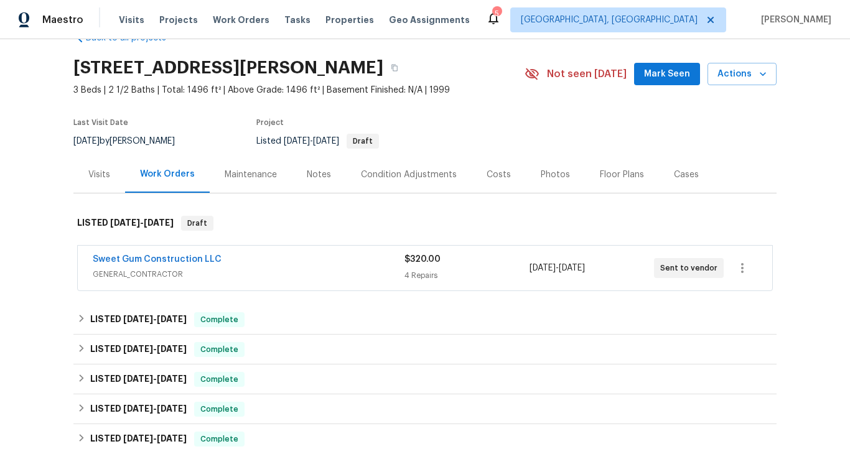
scroll to position [49, 0]
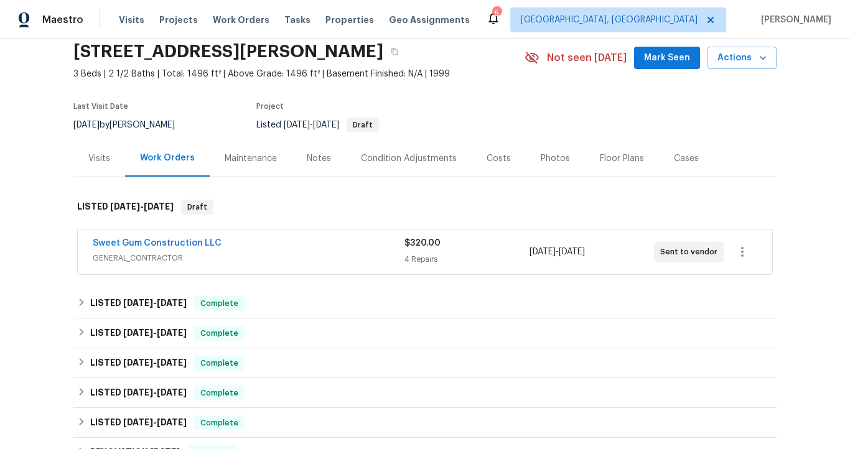
click at [258, 255] on span "GENERAL_CONTRACTOR" at bounding box center [249, 258] width 312 height 12
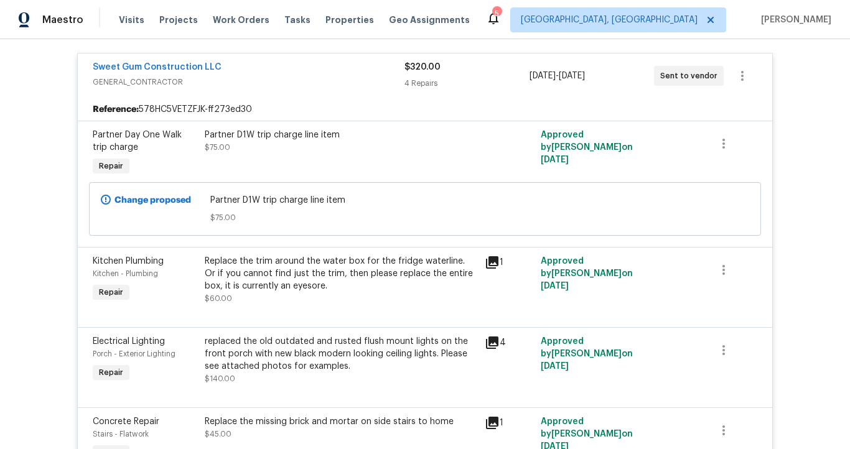
scroll to position [211, 0]
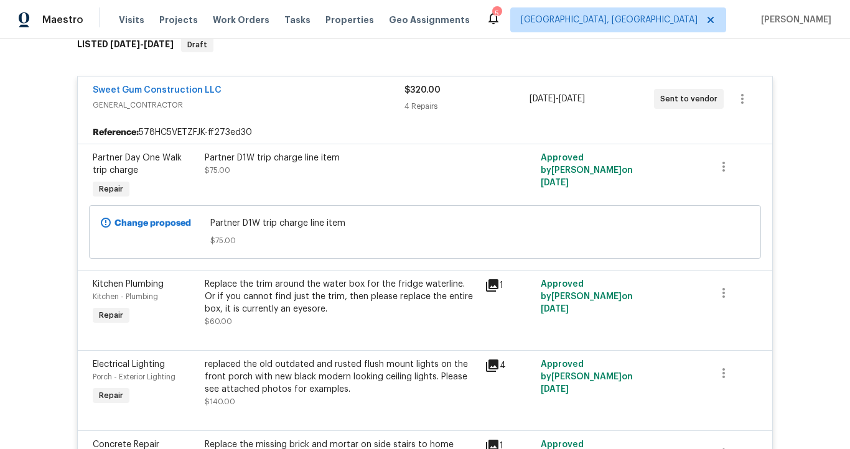
click at [270, 92] on div "Sweet Gum Construction LLC" at bounding box center [249, 91] width 312 height 15
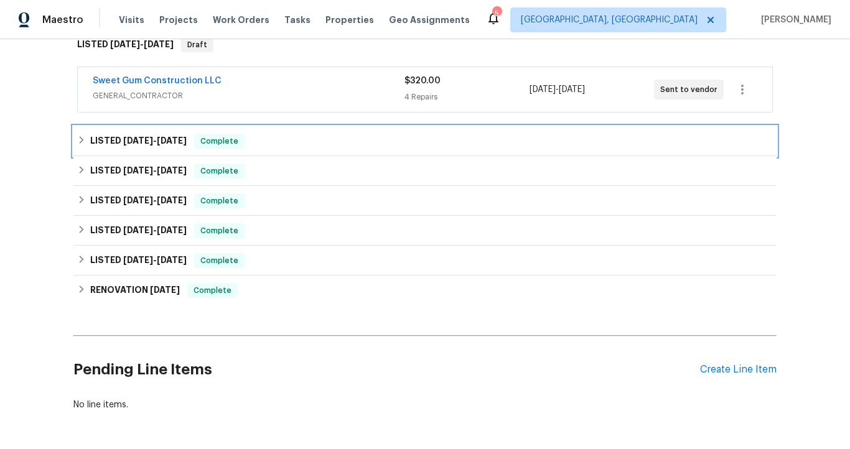
click at [275, 142] on div "LISTED [DATE] - [DATE] Complete" at bounding box center [425, 141] width 696 height 15
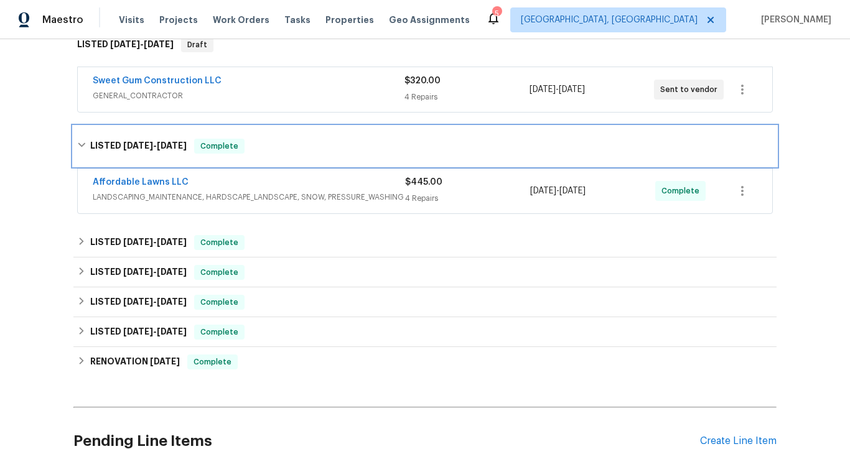
click at [275, 142] on div "LISTED [DATE] - [DATE] Complete" at bounding box center [425, 146] width 696 height 15
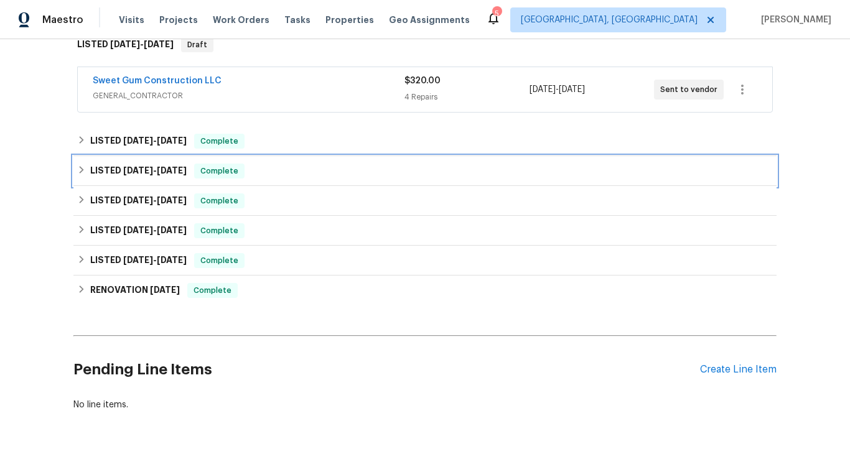
click at [280, 166] on div "LISTED [DATE] - [DATE] Complete" at bounding box center [425, 171] width 696 height 15
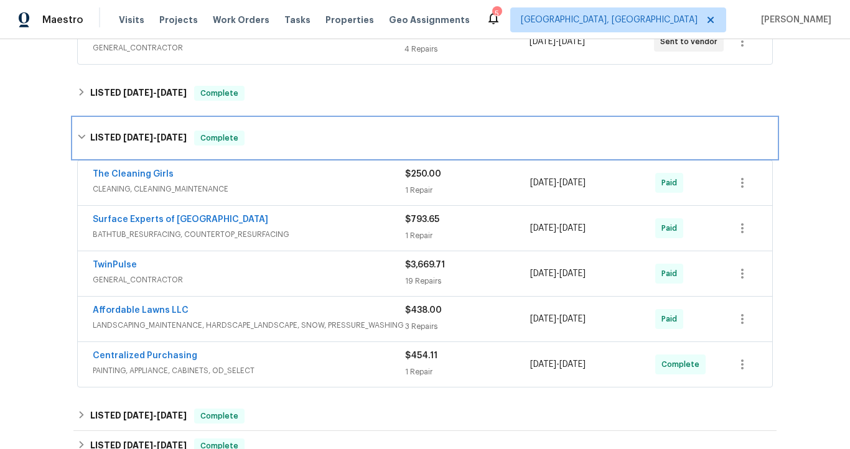
scroll to position [261, 0]
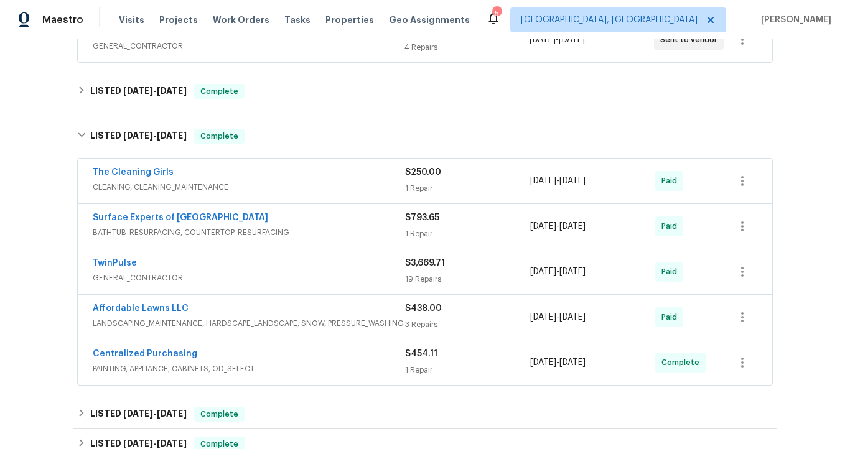
click at [255, 280] on span "GENERAL_CONTRACTOR" at bounding box center [249, 278] width 313 height 12
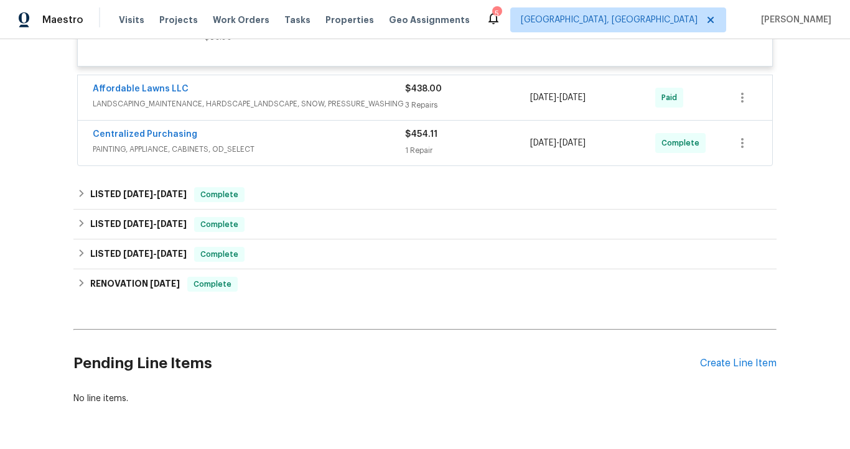
scroll to position [2208, 0]
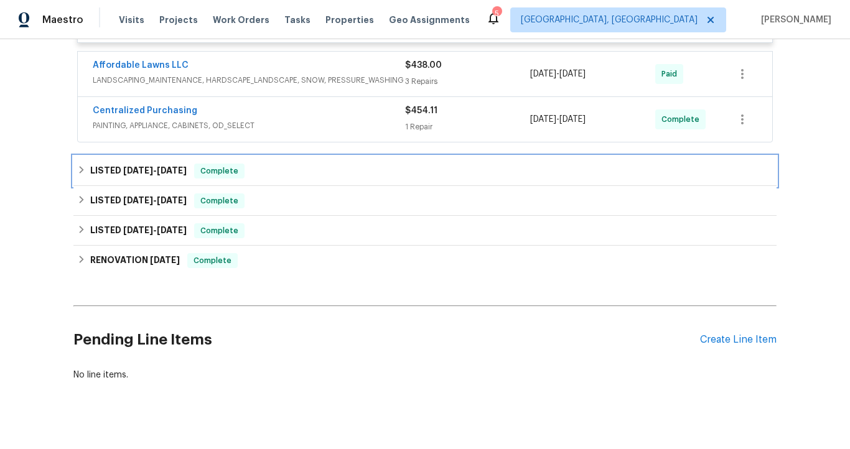
click at [281, 179] on div "LISTED [DATE] - [DATE] Complete" at bounding box center [425, 171] width 696 height 15
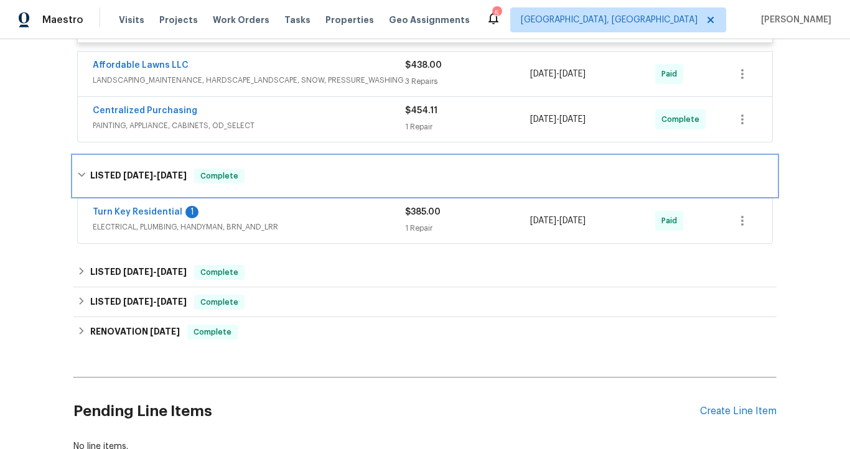
click at [281, 184] on div "LISTED [DATE] - [DATE] Complete" at bounding box center [425, 176] width 696 height 15
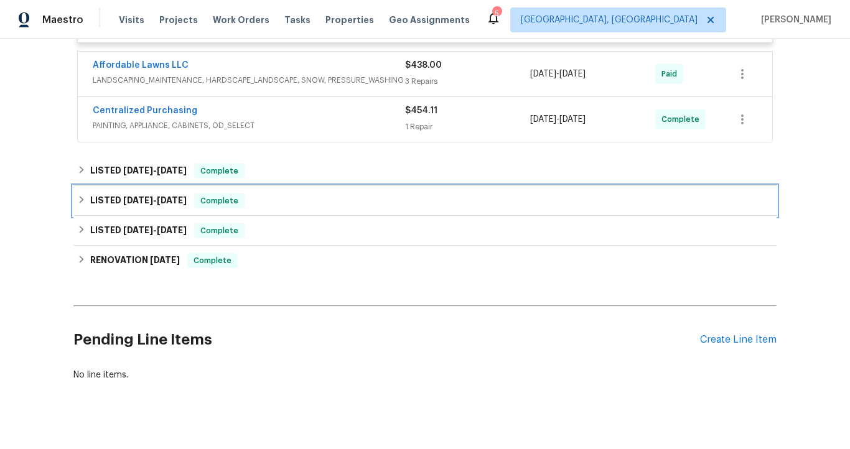
click at [280, 209] on div "LISTED [DATE] - [DATE] Complete" at bounding box center [425, 201] width 696 height 15
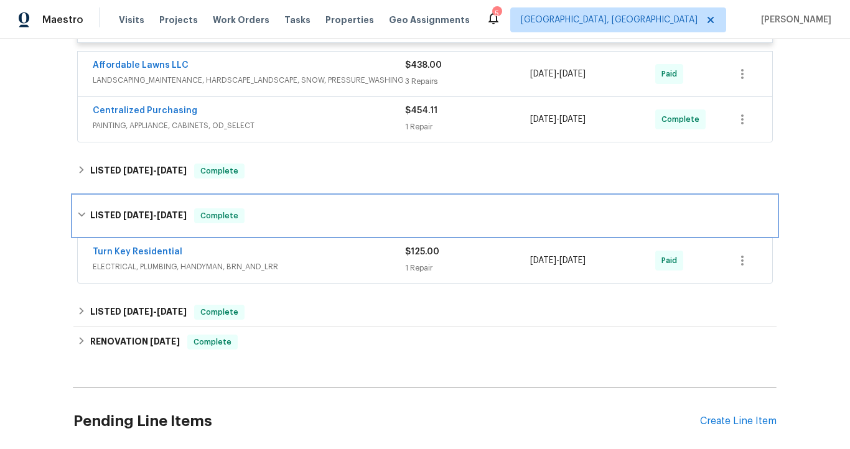
click at [280, 223] on div "LISTED [DATE] - [DATE] Complete" at bounding box center [425, 216] width 696 height 15
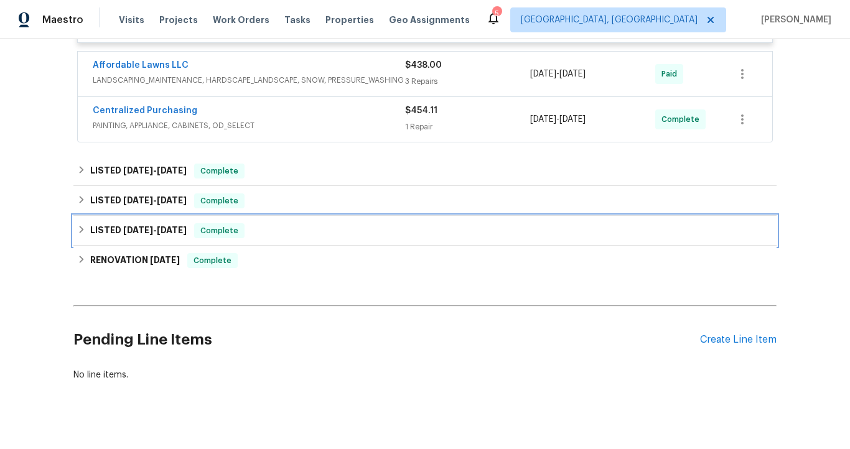
click at [283, 238] on div "LISTED [DATE] - [DATE] Complete" at bounding box center [425, 230] width 696 height 15
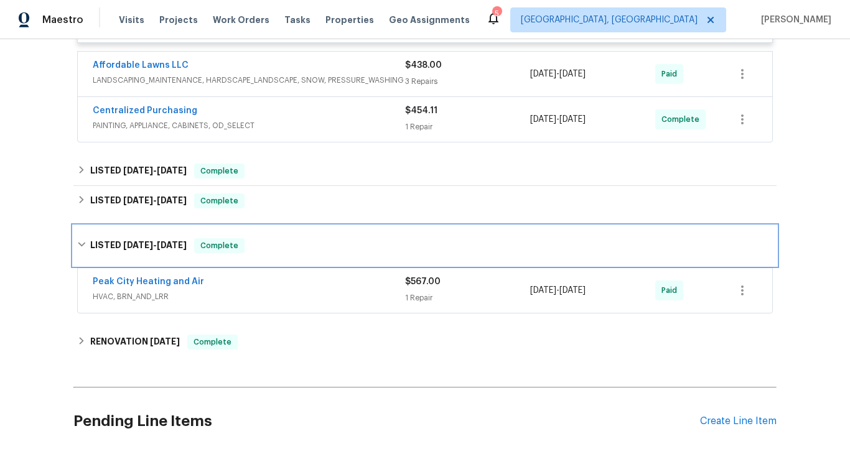
click at [282, 253] on div "LISTED [DATE] - [DATE] Complete" at bounding box center [425, 245] width 696 height 15
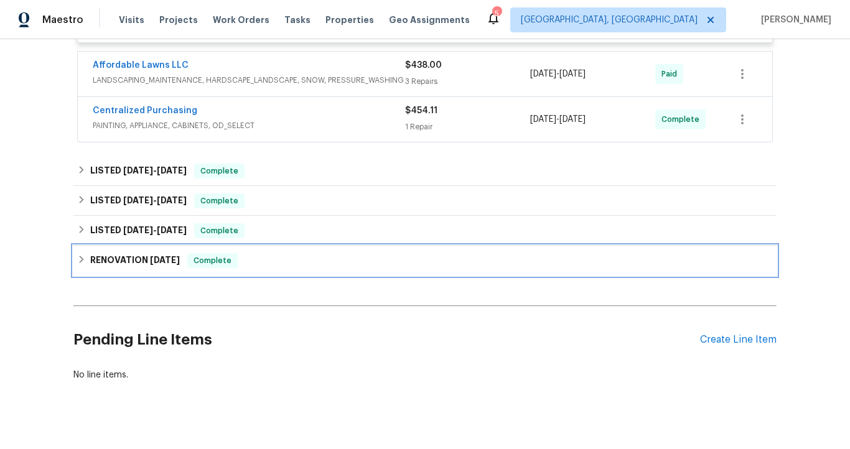
click at [283, 268] on div "RENOVATION [DATE] Complete" at bounding box center [425, 260] width 696 height 15
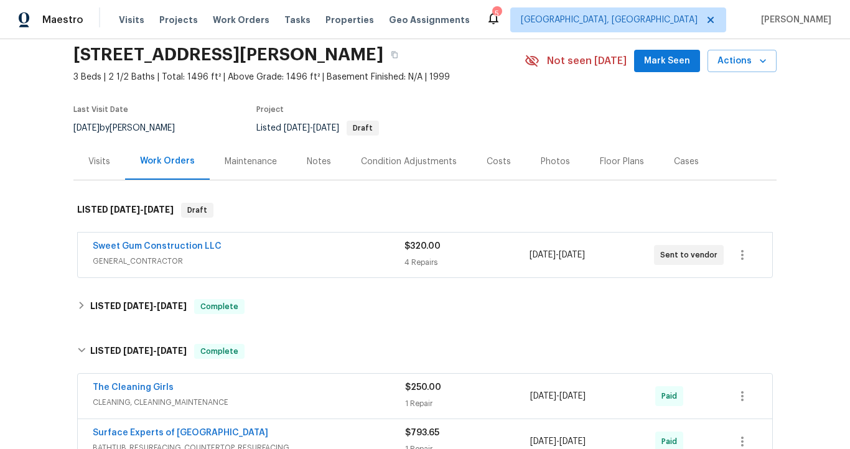
scroll to position [0, 0]
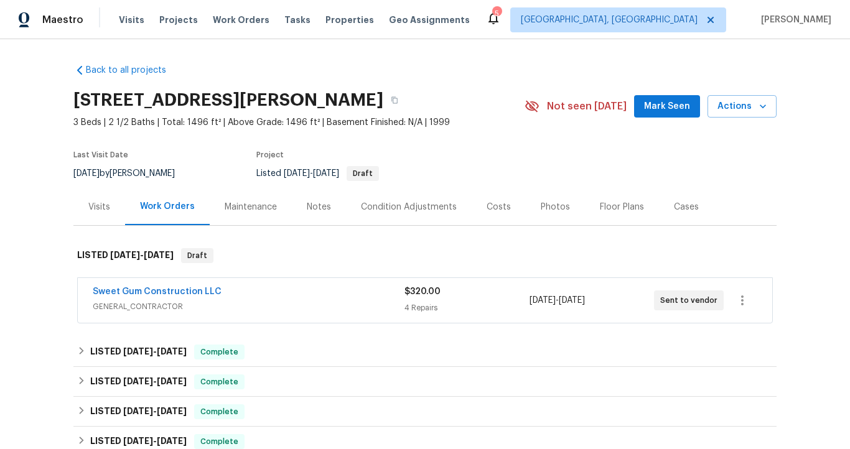
click at [105, 200] on div "Visits" at bounding box center [99, 207] width 52 height 37
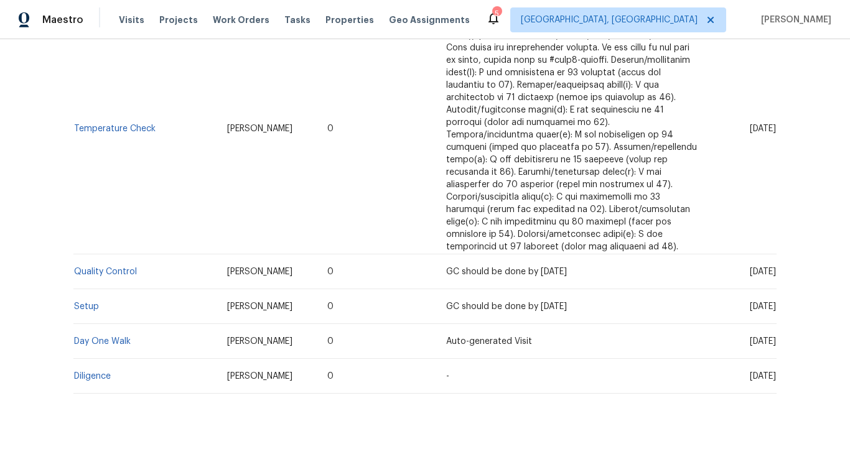
scroll to position [659, 0]
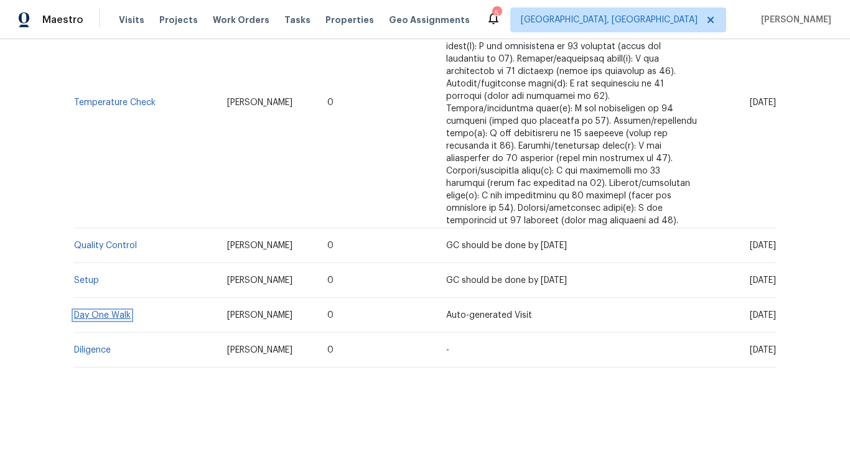
click at [110, 311] on link "Day One Walk" at bounding box center [102, 315] width 57 height 9
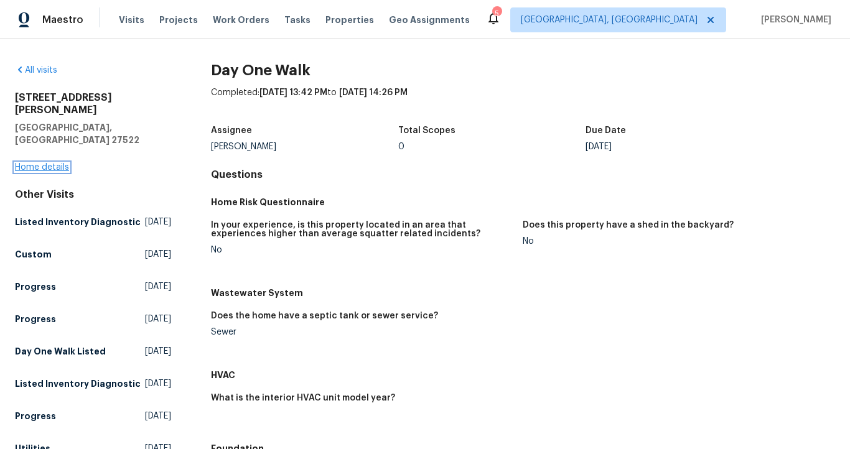
click at [57, 163] on link "Home details" at bounding box center [42, 167] width 54 height 9
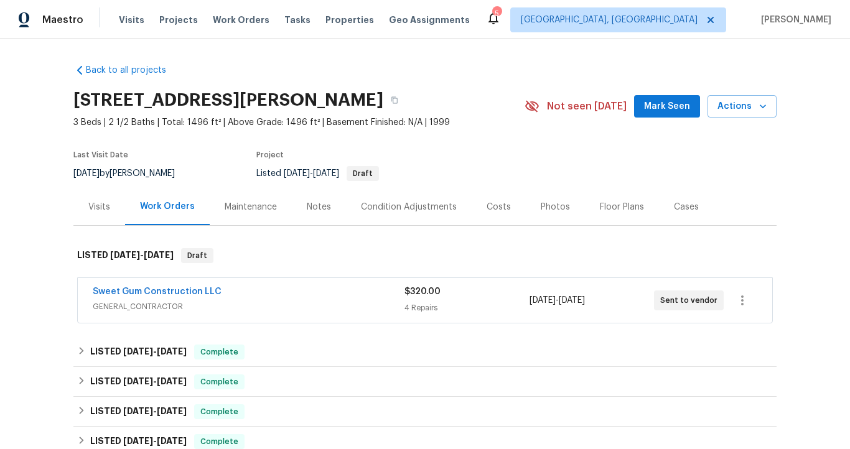
click at [96, 210] on div "Visits" at bounding box center [99, 207] width 22 height 12
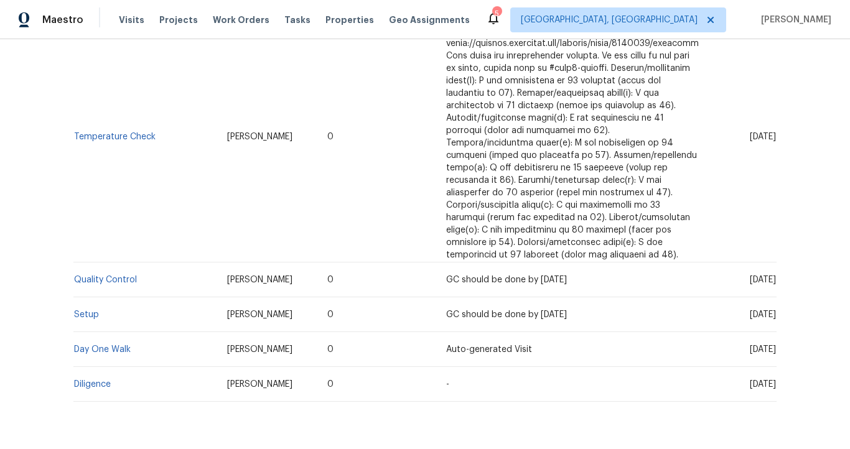
scroll to position [659, 0]
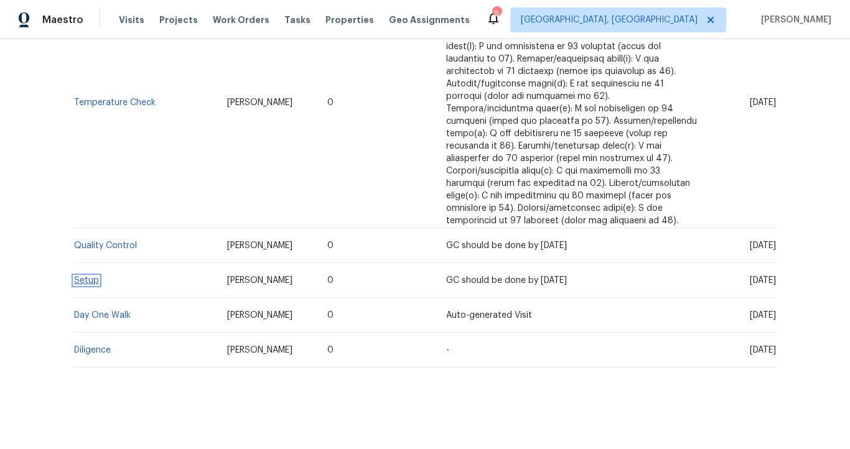
click at [92, 276] on link "Setup" at bounding box center [86, 280] width 25 height 9
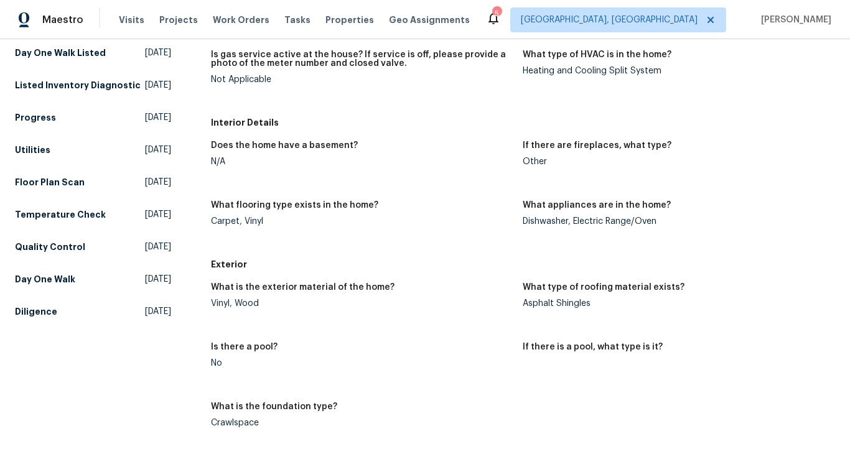
scroll to position [317, 0]
